Goal: Transaction & Acquisition: Book appointment/travel/reservation

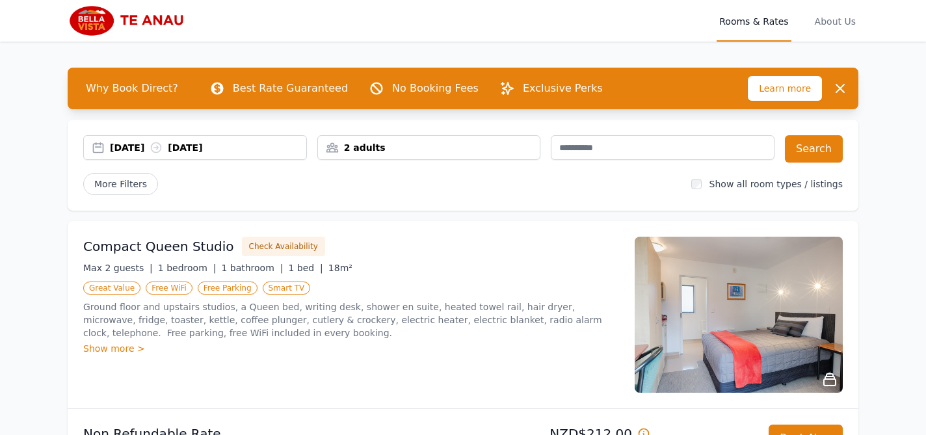
click at [241, 147] on div "02 Oct 2025 03 Oct 2025" at bounding box center [208, 147] width 196 height 13
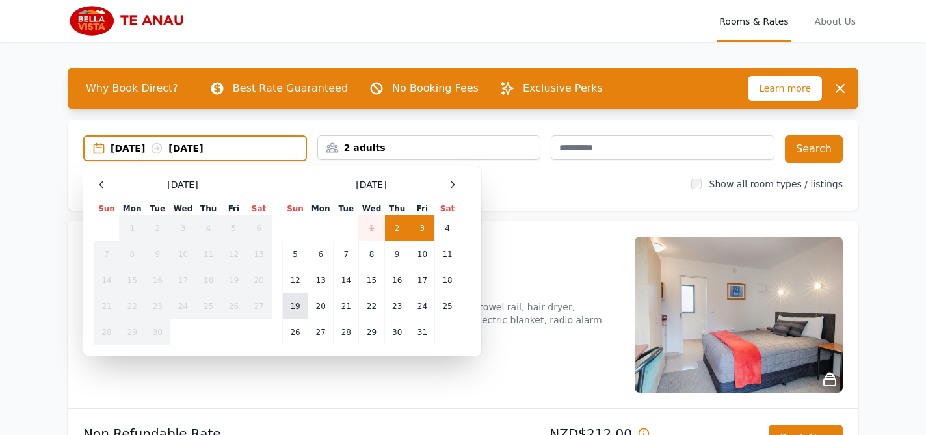
click at [297, 305] on td "19" at bounding box center [295, 306] width 25 height 26
click at [319, 306] on td "20" at bounding box center [320, 306] width 25 height 26
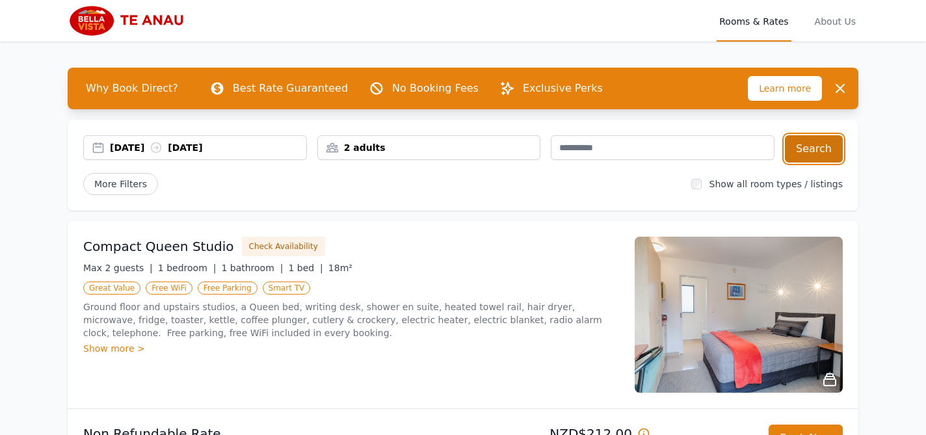
click at [828, 151] on button "Search" at bounding box center [814, 148] width 58 height 27
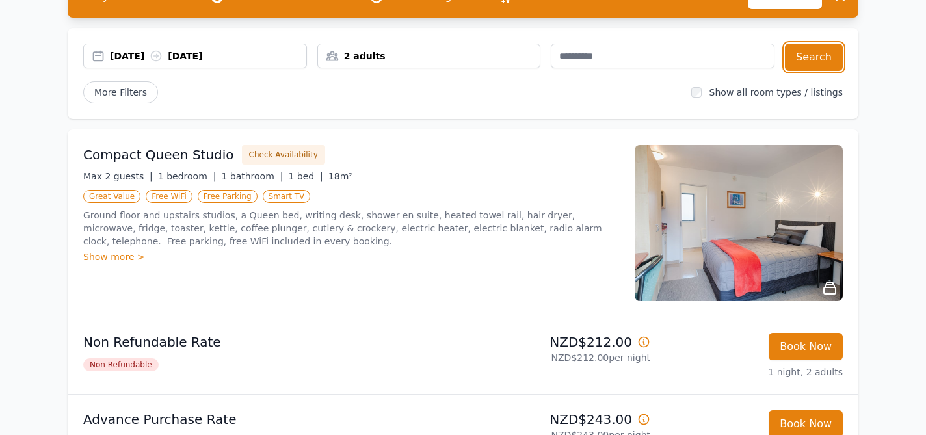
scroll to position [95, 0]
